Goal: Transaction & Acquisition: Purchase product/service

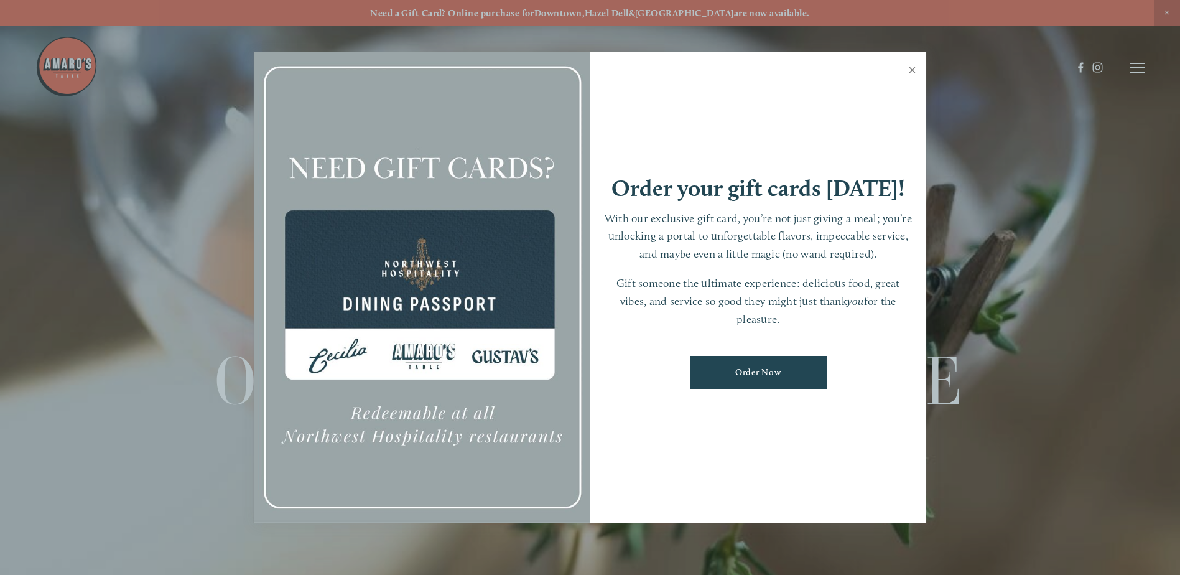
click at [911, 69] on link "Close" at bounding box center [912, 71] width 24 height 35
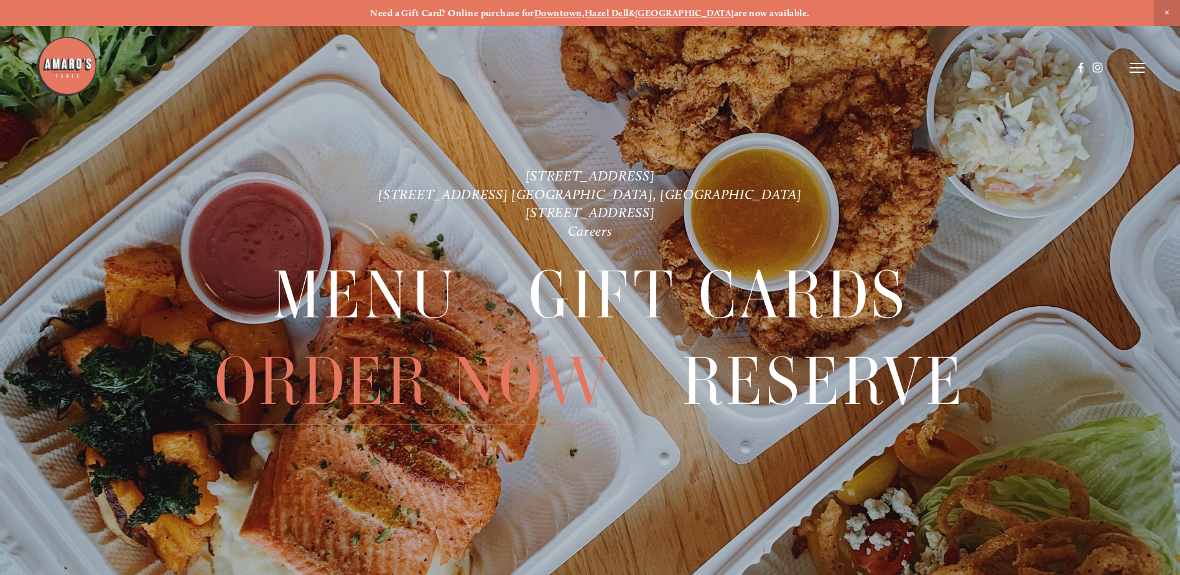
click at [336, 384] on span "Order Now" at bounding box center [413, 381] width 397 height 85
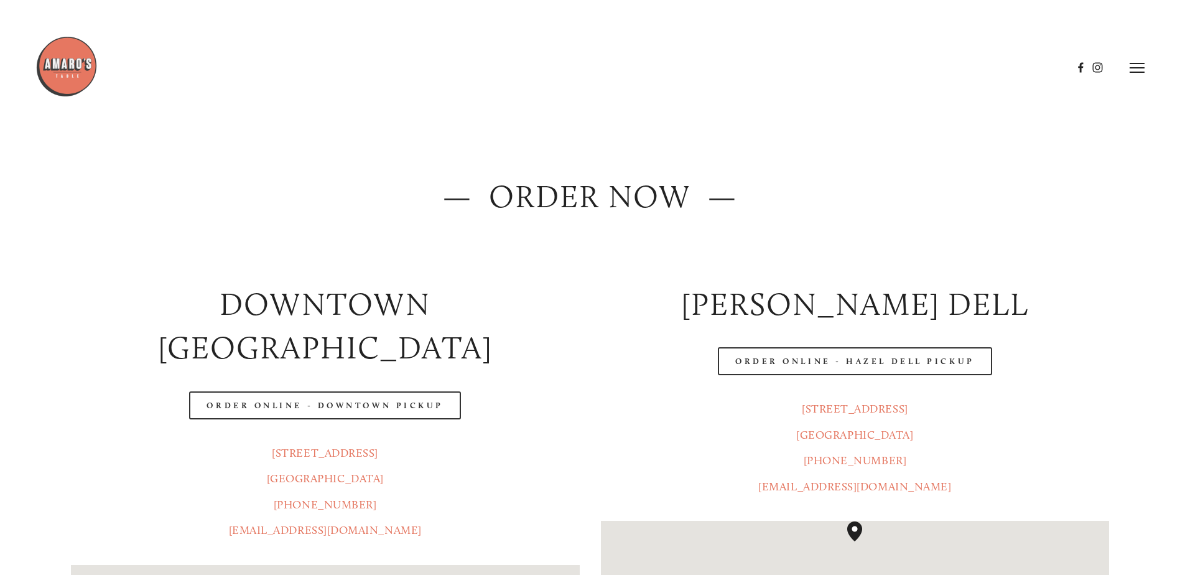
scroll to position [62, 0]
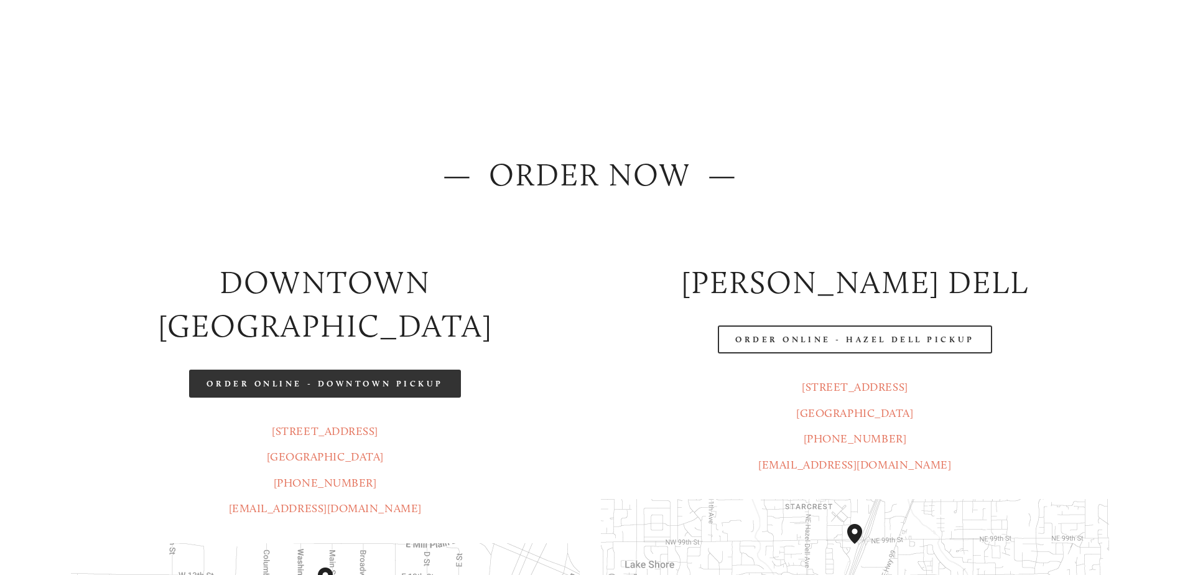
click at [384, 370] on link "Order Online - Downtown pickup" at bounding box center [325, 384] width 272 height 28
